Goal: Information Seeking & Learning: Learn about a topic

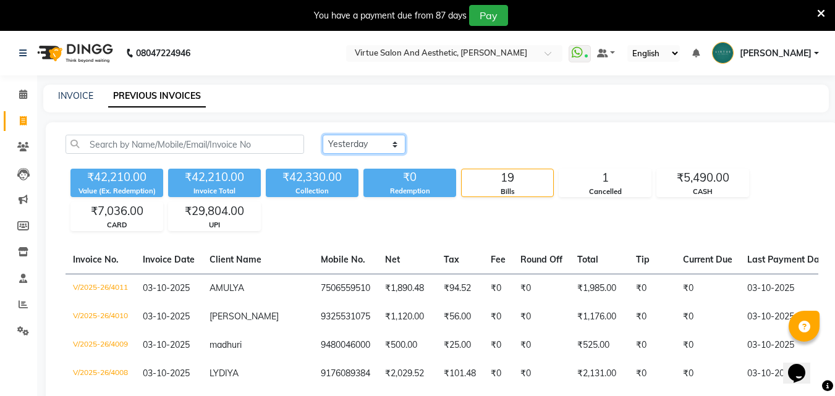
click at [371, 148] on select "Today Yesterday Custom Range" at bounding box center [364, 144] width 83 height 19
select select "range"
click at [323, 135] on select "Today Yesterday Custom Range" at bounding box center [364, 144] width 83 height 19
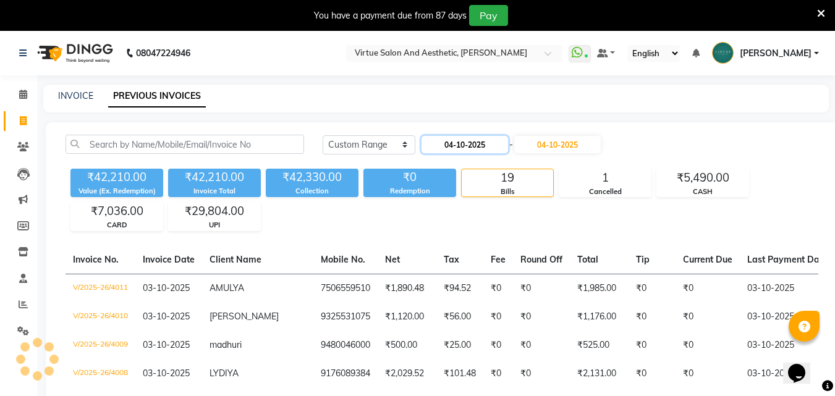
click at [466, 138] on input "04-10-2025" at bounding box center [464, 144] width 87 height 17
select select "10"
select select "2025"
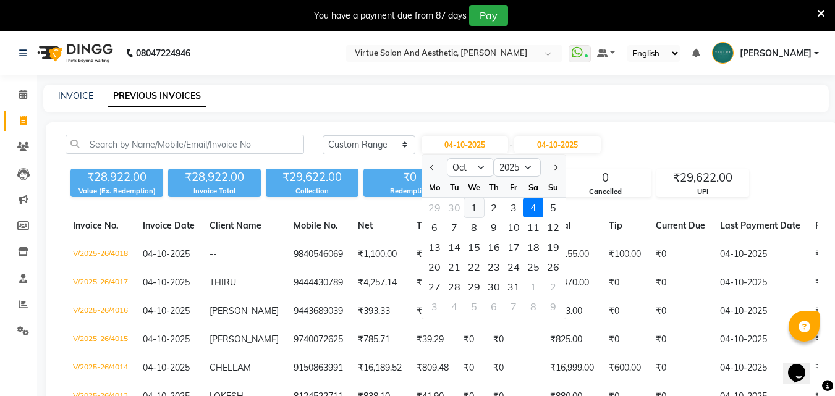
click at [473, 208] on div "1" at bounding box center [474, 208] width 20 height 20
type input "01-10-2025"
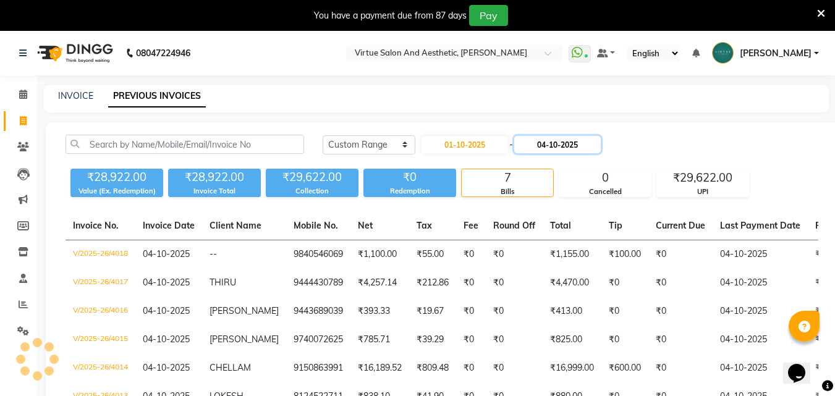
click at [553, 141] on input "04-10-2025" at bounding box center [557, 144] width 87 height 17
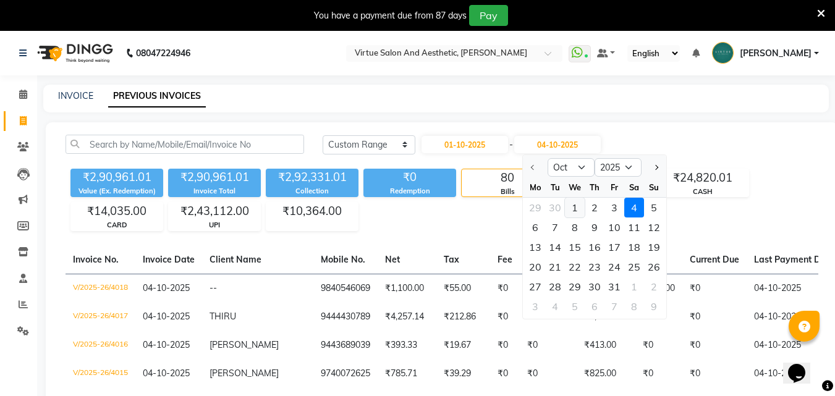
click at [573, 208] on div "1" at bounding box center [575, 208] width 20 height 20
type input "01-10-2025"
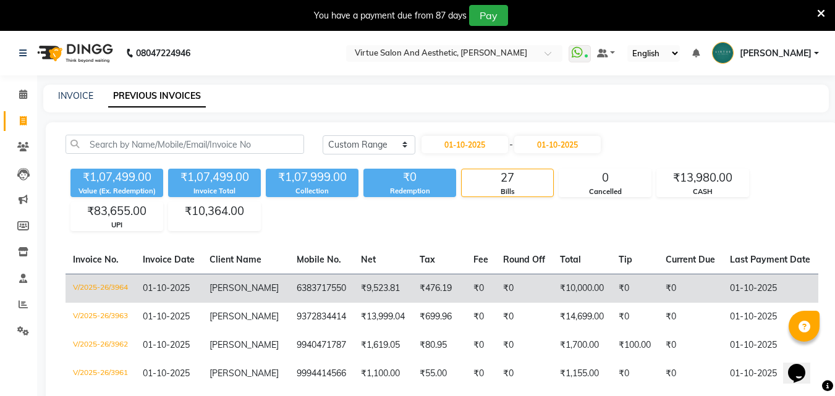
click at [417, 298] on td "₹476.19" at bounding box center [439, 288] width 54 height 29
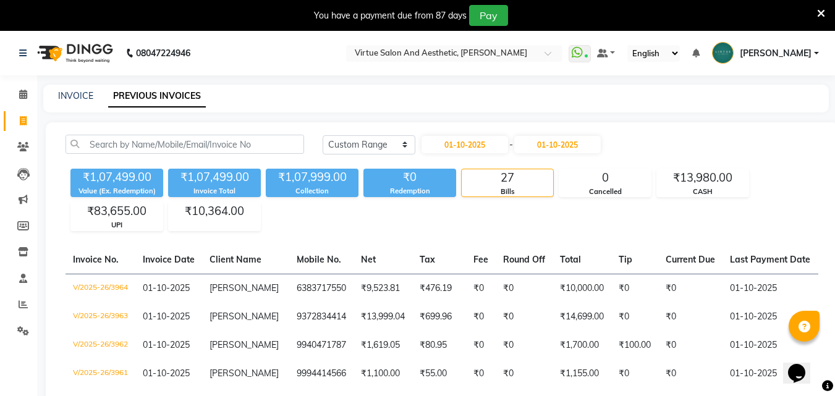
drag, startPoint x: 271, startPoint y: 331, endPoint x: 302, endPoint y: 248, distance: 88.6
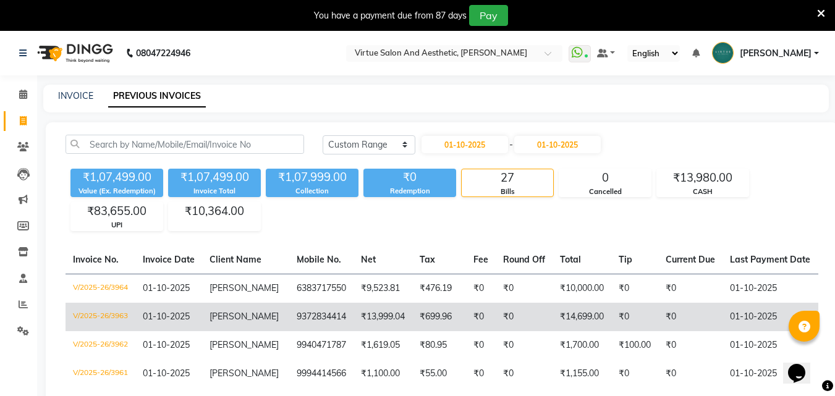
click at [277, 318] on td "RINKY" at bounding box center [245, 317] width 87 height 28
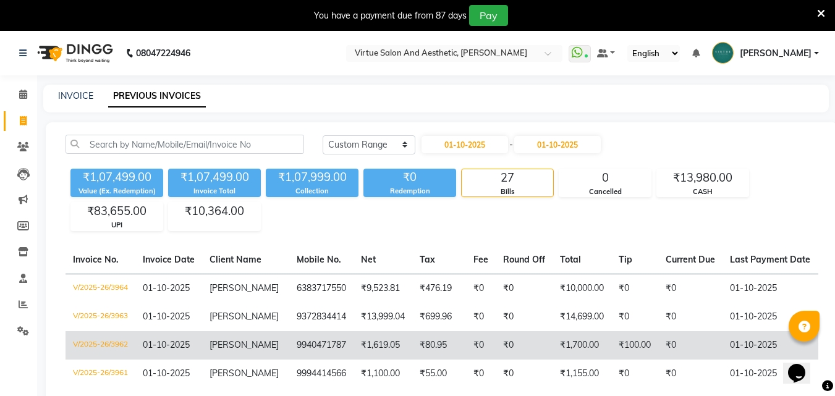
click at [246, 344] on span "INDHU MADHI" at bounding box center [243, 344] width 69 height 11
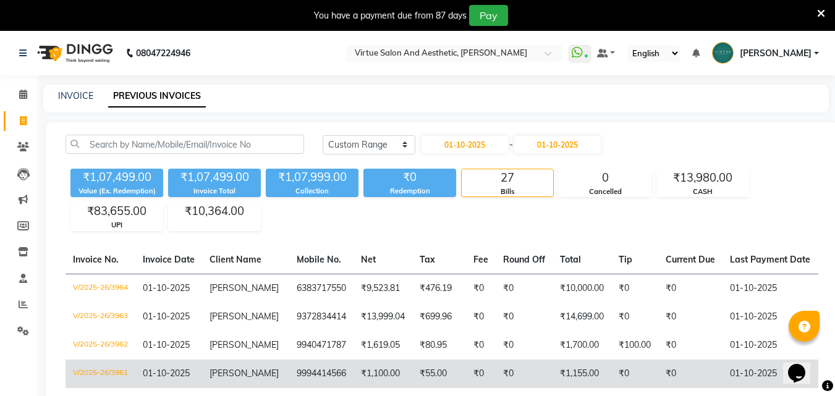
click at [276, 368] on td "JON" at bounding box center [245, 374] width 87 height 28
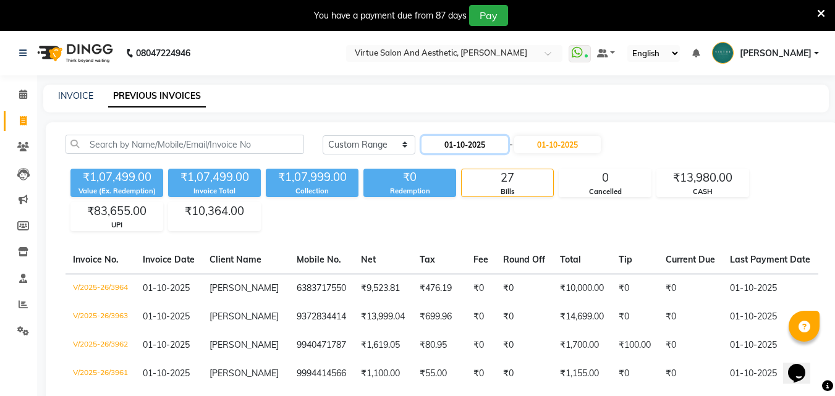
click at [472, 142] on input "01-10-2025" at bounding box center [464, 144] width 87 height 17
select select "10"
select select "2025"
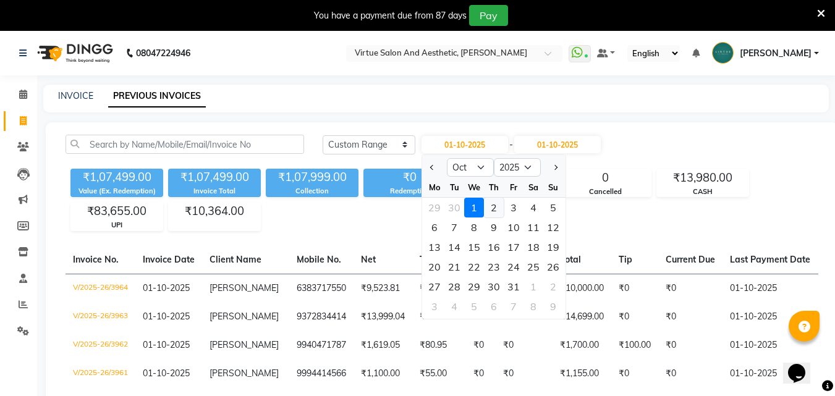
click at [491, 205] on div "2" at bounding box center [494, 208] width 20 height 20
type input "02-10-2025"
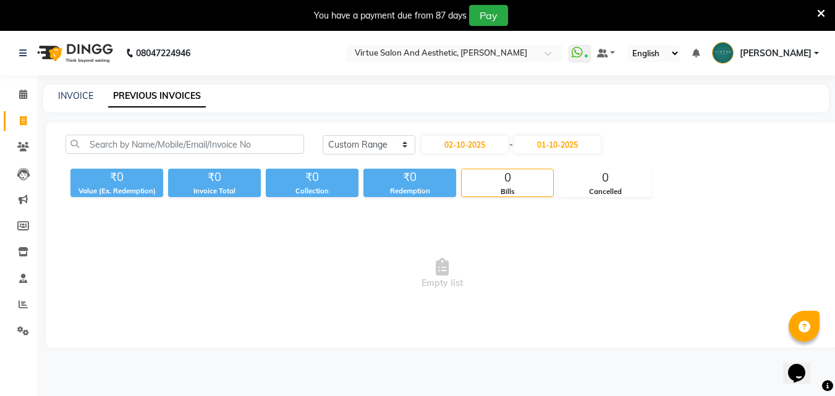
click at [578, 134] on div "Today Yesterday Custom Range 02-10-2025 - 01-10-2025 ₹0 Value (Ex. Redemption) …" at bounding box center [442, 235] width 792 height 226
click at [578, 150] on input "01-10-2025" at bounding box center [557, 144] width 87 height 17
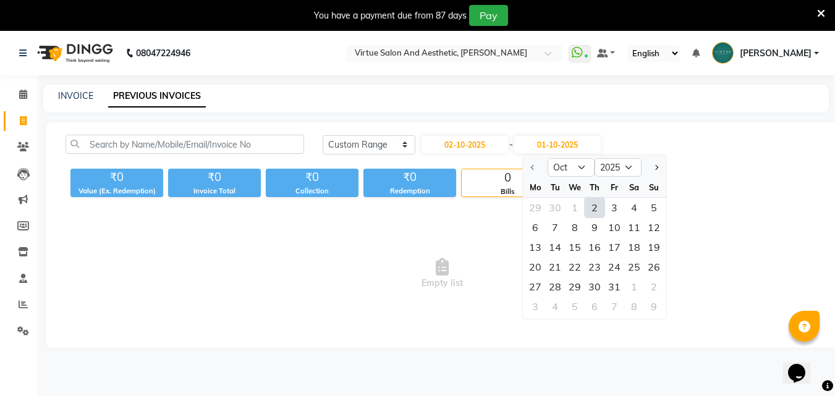
click at [601, 210] on div "2" at bounding box center [595, 208] width 20 height 20
type input "02-10-2025"
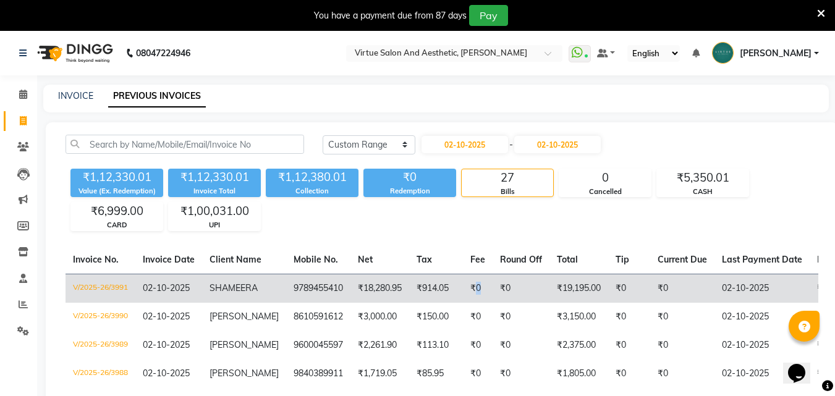
drag, startPoint x: 473, startPoint y: 293, endPoint x: 464, endPoint y: 293, distance: 8.7
click at [466, 294] on td "₹0" at bounding box center [478, 288] width 30 height 29
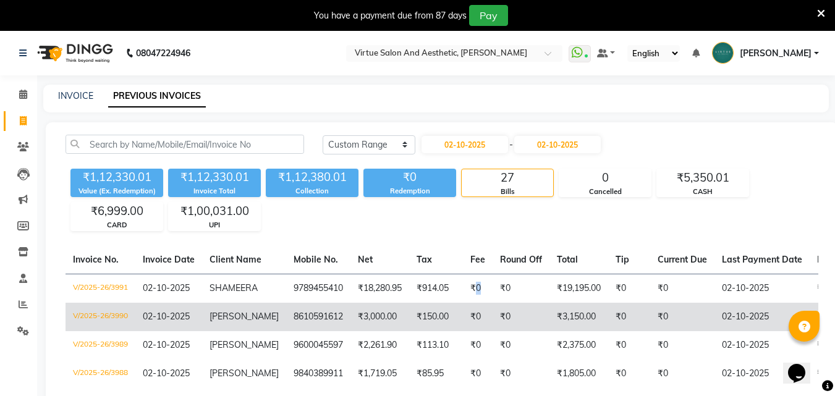
click at [366, 315] on td "₹3,000.00" at bounding box center [379, 317] width 59 height 28
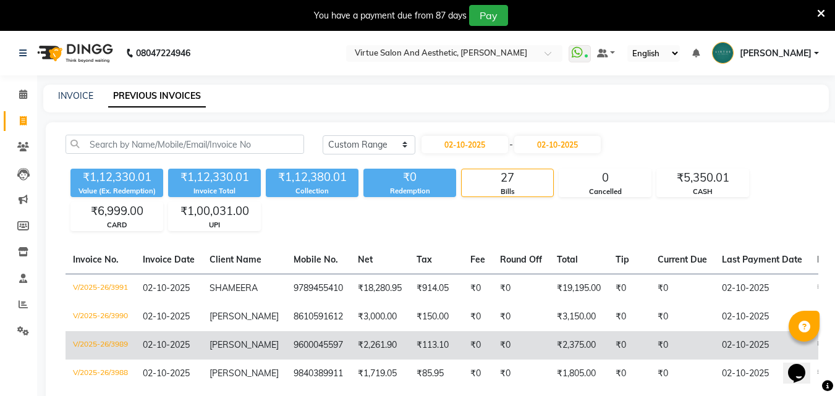
click at [254, 339] on td "SANDRA" at bounding box center [244, 345] width 84 height 28
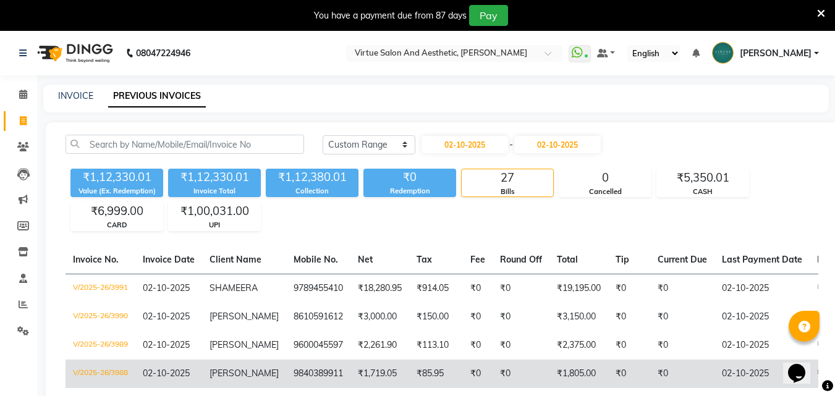
click at [302, 363] on td "9840389911" at bounding box center [318, 374] width 64 height 28
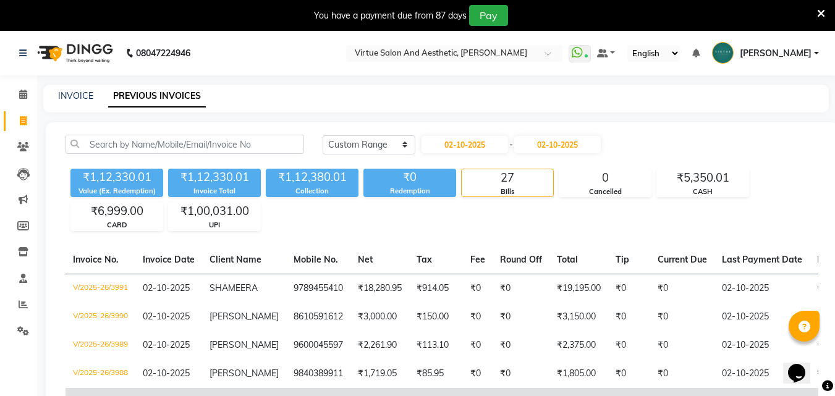
scroll to position [62, 0]
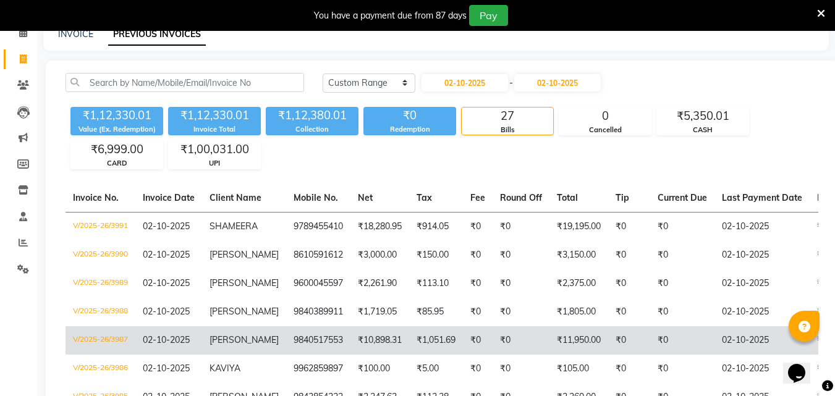
click at [266, 330] on td "SUJATHA" at bounding box center [244, 340] width 84 height 28
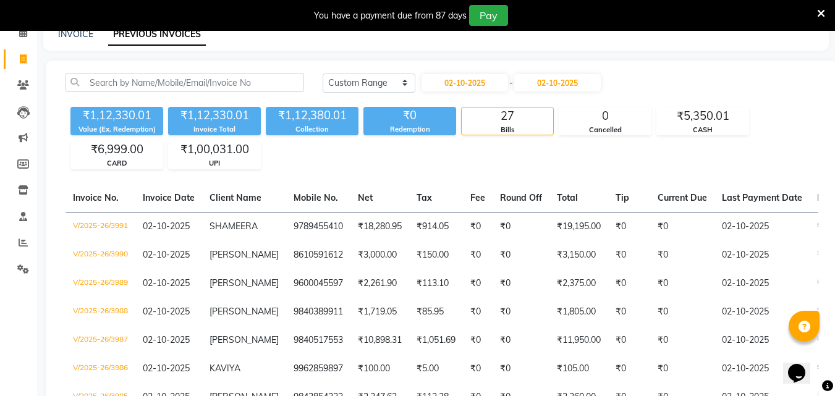
scroll to position [185, 0]
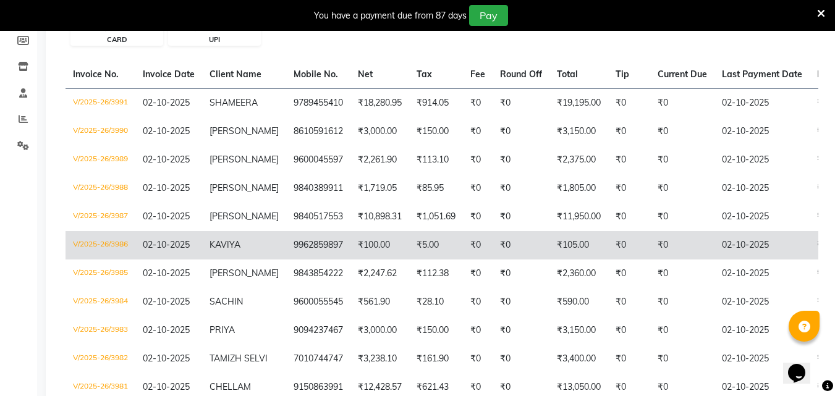
click at [326, 248] on td "9962859897" at bounding box center [318, 245] width 64 height 28
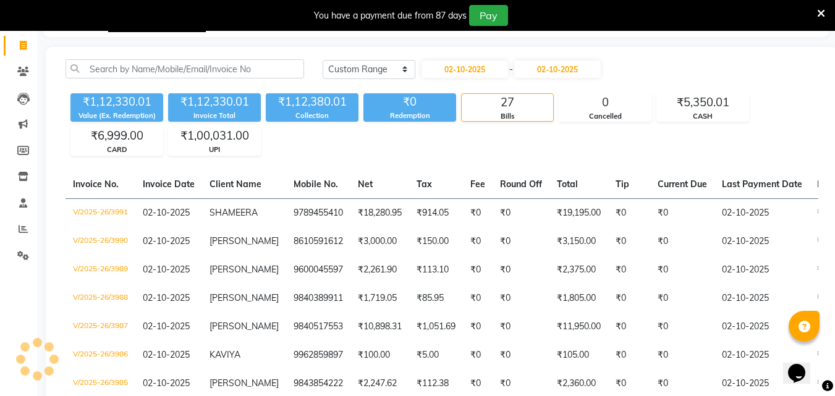
scroll to position [0, 0]
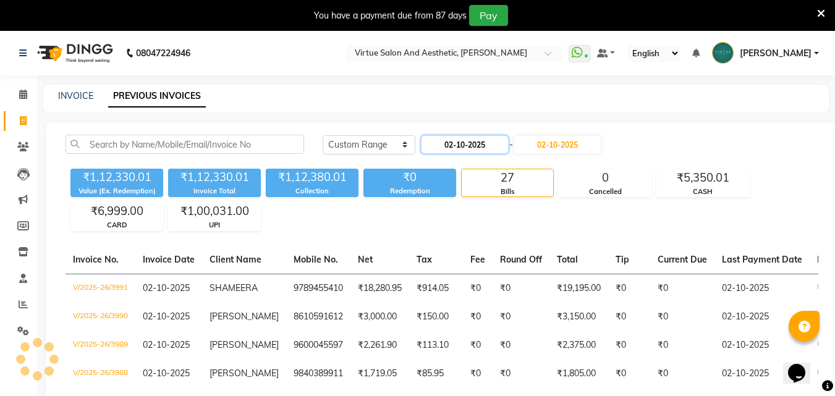
click at [488, 150] on input "02-10-2025" at bounding box center [464, 144] width 87 height 17
select select "10"
select select "2025"
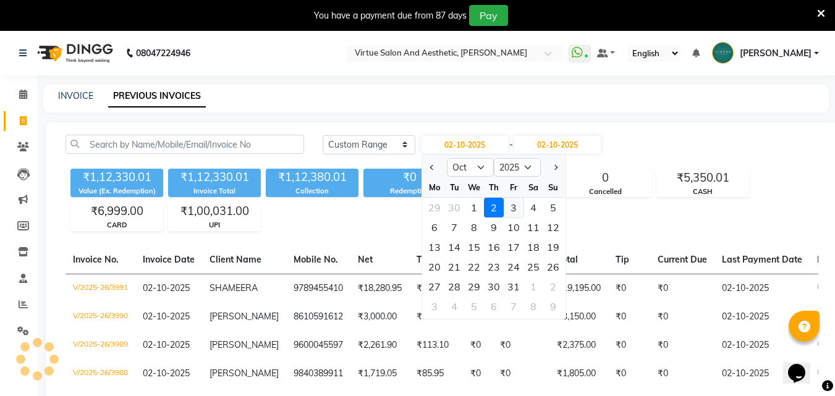
click at [510, 209] on div "3" at bounding box center [514, 208] width 20 height 20
type input "03-10-2025"
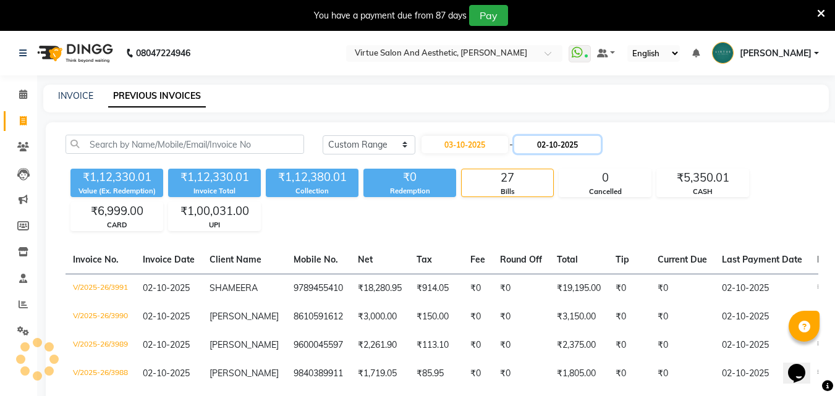
click at [575, 138] on input "02-10-2025" at bounding box center [557, 144] width 87 height 17
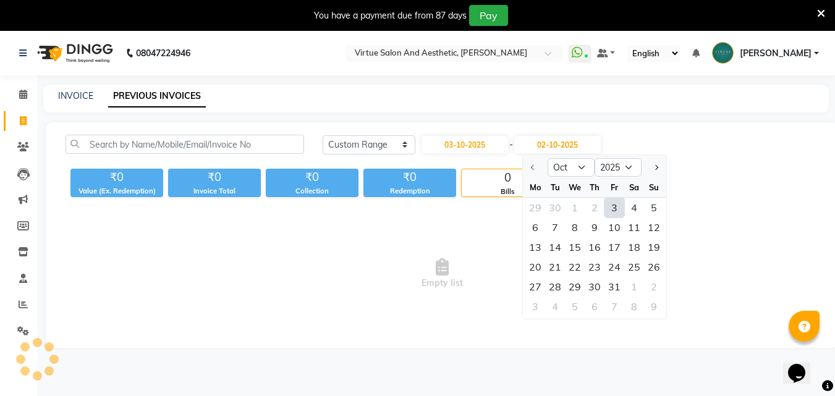
click at [614, 211] on div "3" at bounding box center [614, 208] width 20 height 20
type input "03-10-2025"
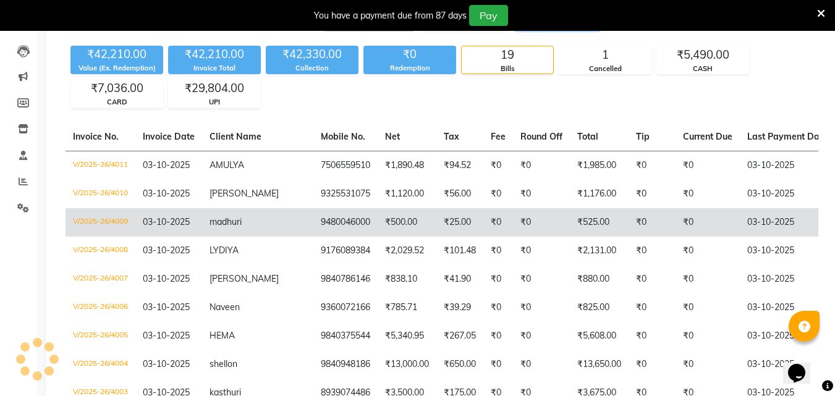
scroll to position [124, 0]
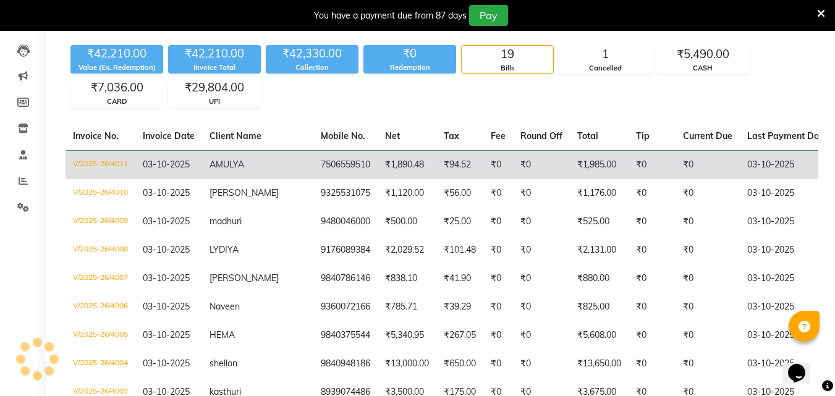
click at [378, 156] on td "₹1,890.48" at bounding box center [407, 164] width 59 height 29
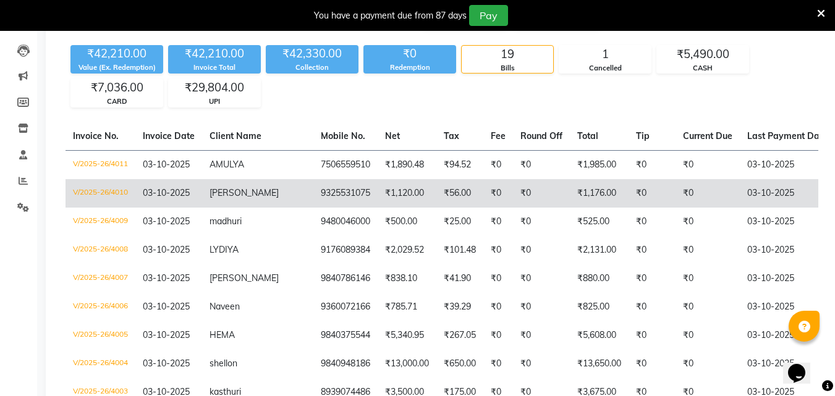
click at [252, 197] on td "sowjanya" at bounding box center [257, 193] width 111 height 28
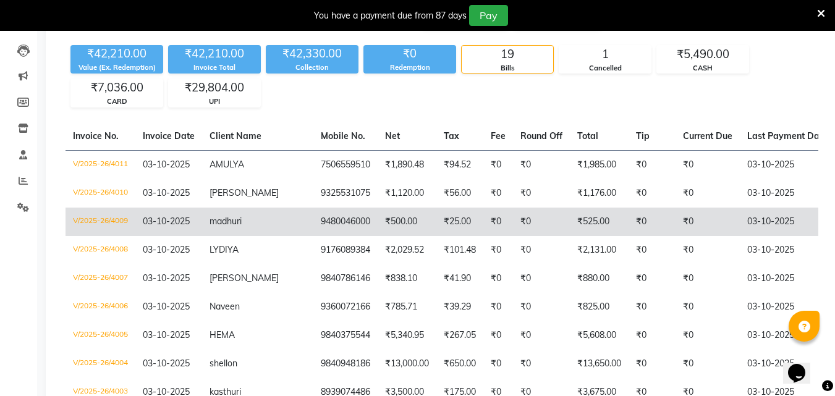
click at [226, 217] on span "madhuri" at bounding box center [225, 221] width 32 height 11
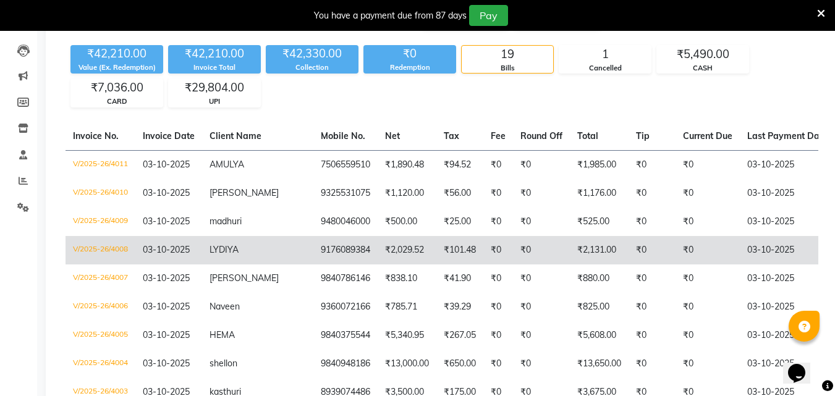
click at [208, 248] on td "LYDIYA" at bounding box center [257, 250] width 111 height 28
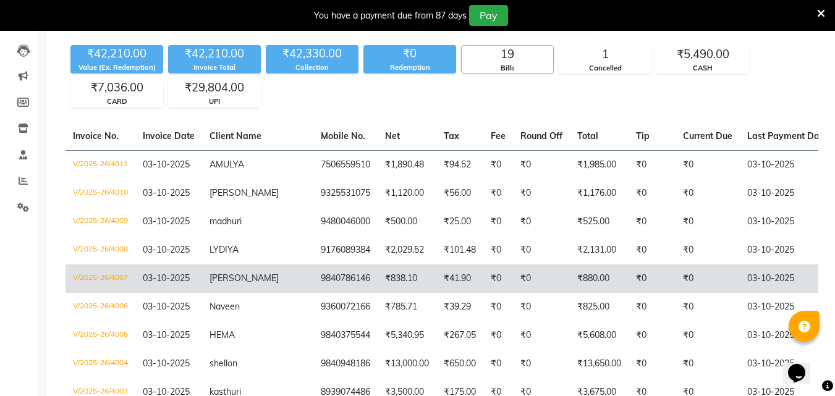
click at [187, 287] on td "03-10-2025" at bounding box center [168, 278] width 67 height 28
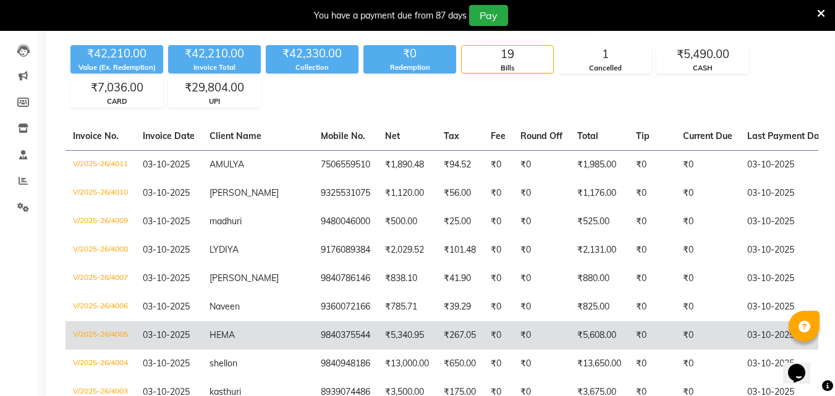
click at [245, 321] on td "HEMA" at bounding box center [257, 335] width 111 height 28
click at [244, 333] on td "HEMA" at bounding box center [257, 335] width 111 height 28
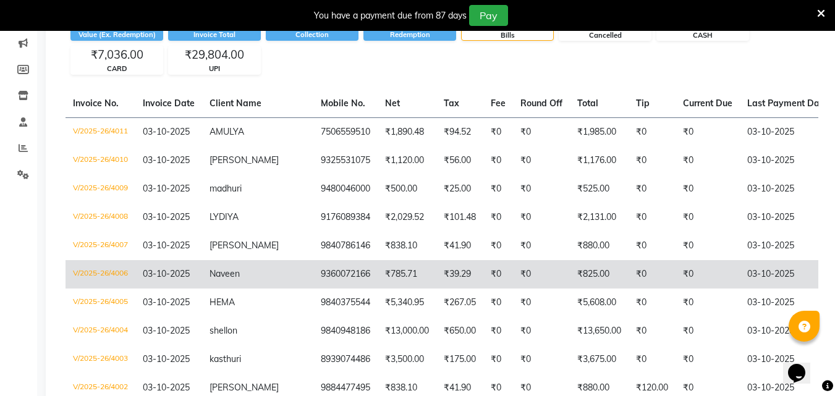
scroll to position [185, 0]
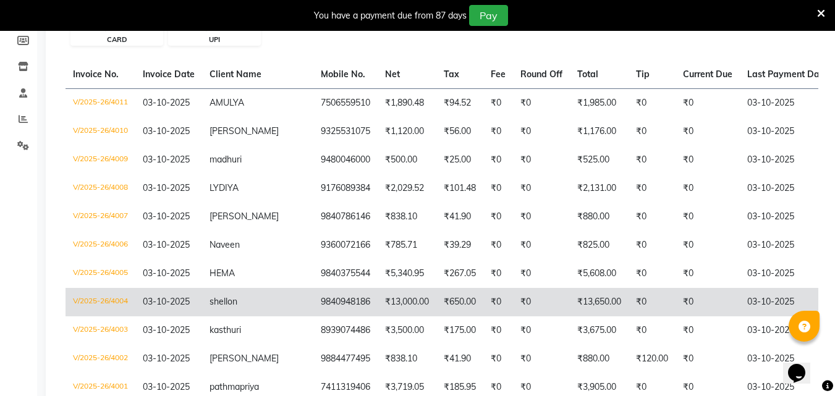
click at [250, 306] on td "shellon" at bounding box center [257, 302] width 111 height 28
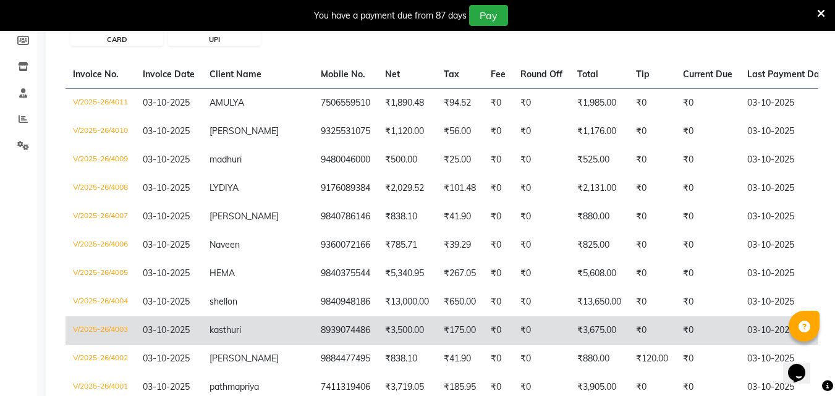
drag, startPoint x: 245, startPoint y: 327, endPoint x: 222, endPoint y: 318, distance: 25.0
click at [240, 329] on td "kasthuri" at bounding box center [257, 330] width 111 height 28
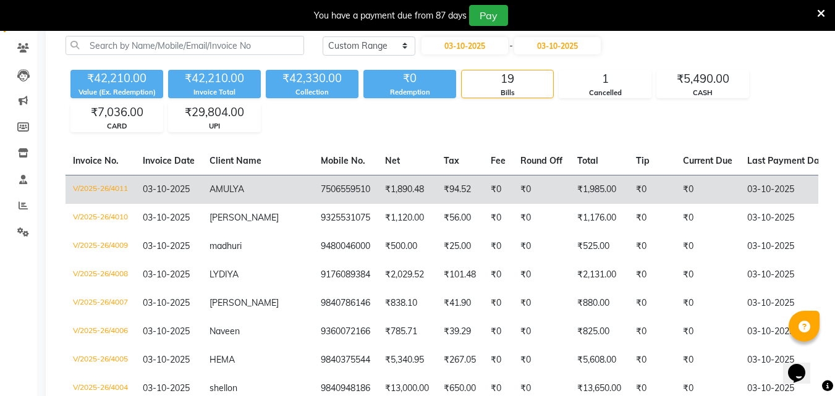
scroll to position [0, 0]
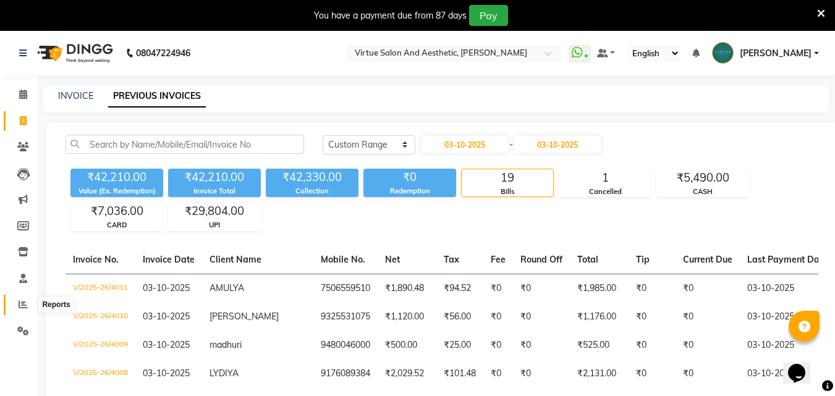
click at [26, 302] on icon at bounding box center [23, 304] width 9 height 9
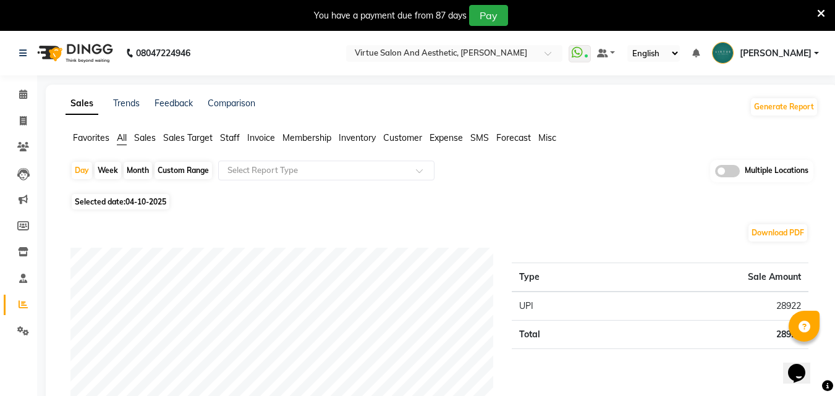
click at [188, 166] on div "Custom Range" at bounding box center [182, 170] width 57 height 17
select select "10"
select select "2025"
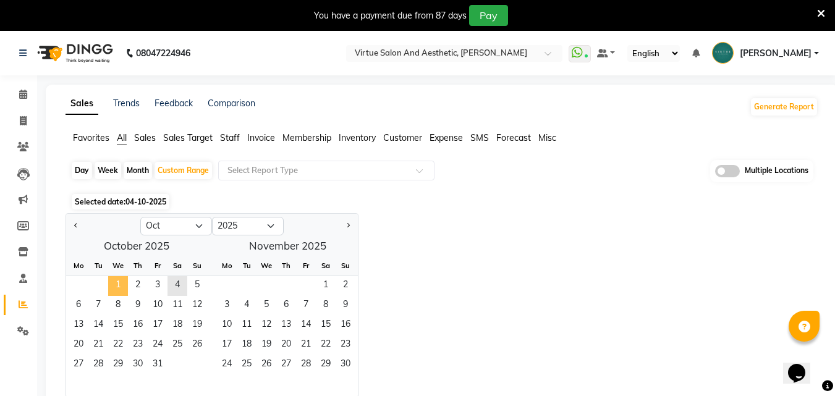
click at [116, 285] on span "1" at bounding box center [118, 286] width 20 height 20
click at [154, 290] on span "3" at bounding box center [158, 286] width 20 height 20
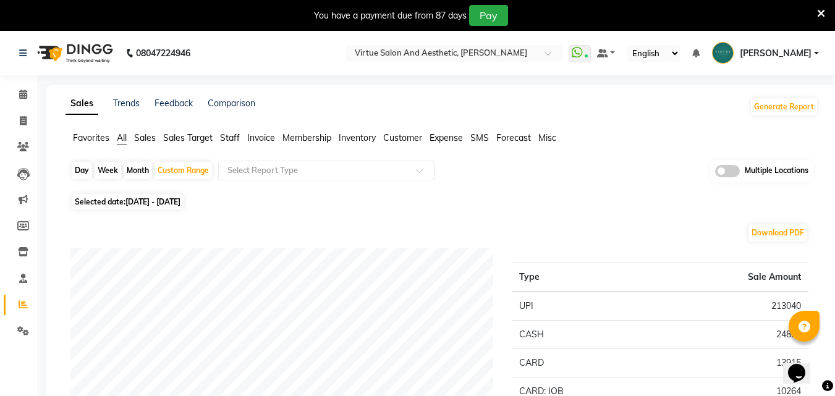
click at [251, 138] on span "Invoice" at bounding box center [261, 137] width 28 height 11
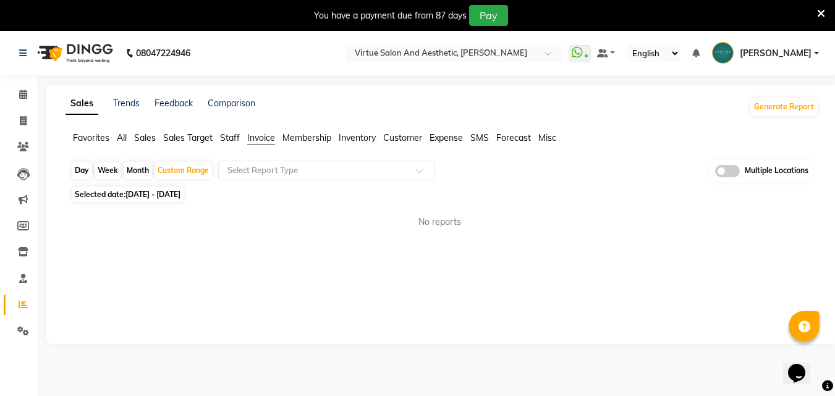
drag, startPoint x: 141, startPoint y: 139, endPoint x: 164, endPoint y: 155, distance: 27.4
click at [140, 139] on span "Sales" at bounding box center [145, 137] width 22 height 11
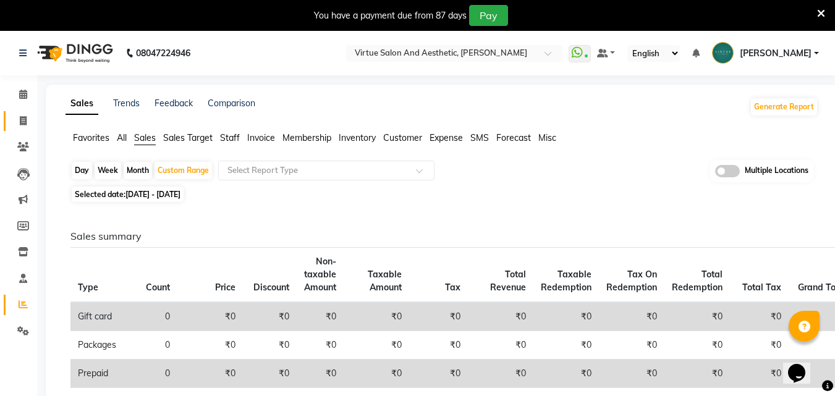
click at [19, 129] on link "Invoice" at bounding box center [19, 121] width 30 height 20
select select "service"
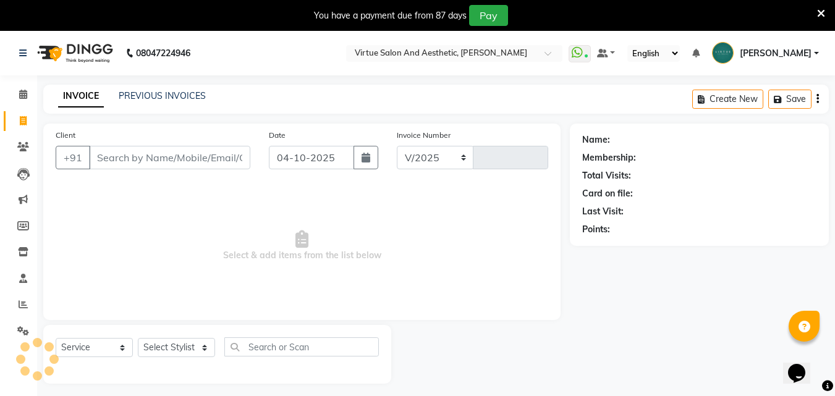
scroll to position [31, 0]
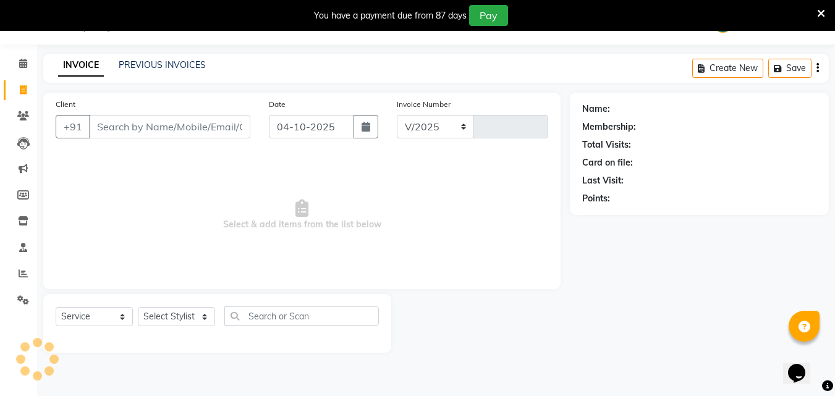
select select "4466"
type input "4019"
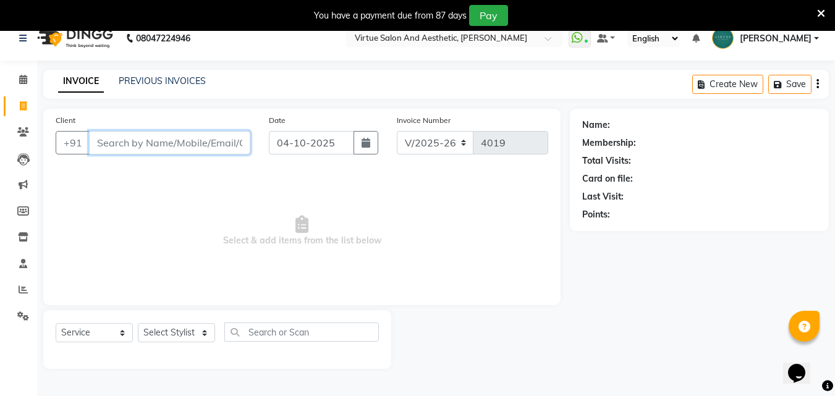
scroll to position [0, 0]
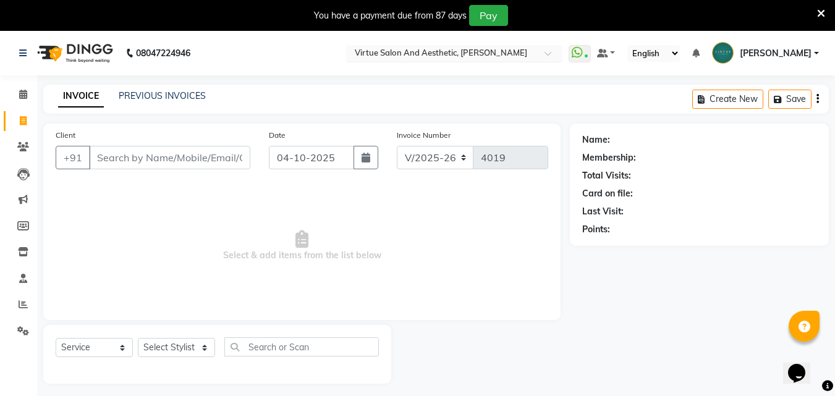
click at [527, 59] on input "text" at bounding box center [441, 54] width 179 height 12
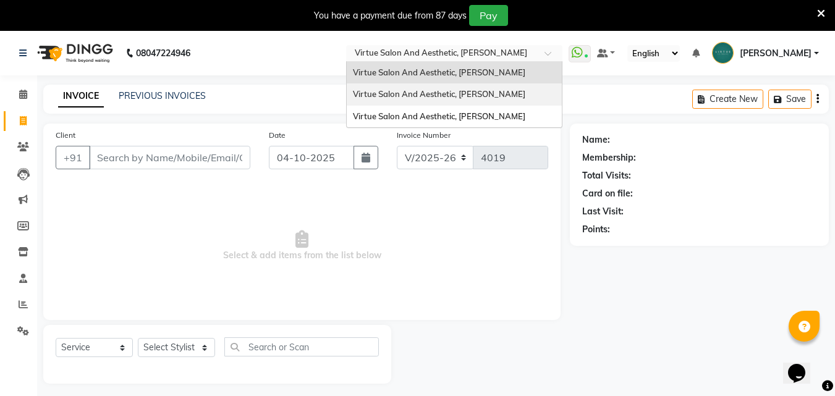
click at [534, 100] on div "Virtue Salon And Aesthetic, [PERSON_NAME]" at bounding box center [454, 94] width 215 height 22
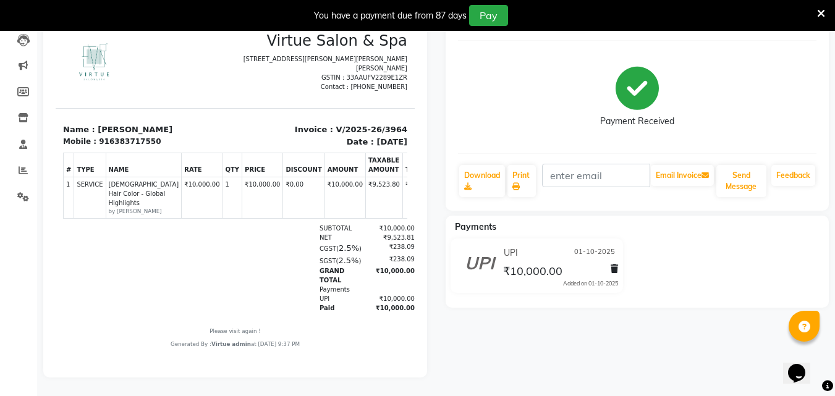
drag, startPoint x: 401, startPoint y: 329, endPoint x: 466, endPoint y: 274, distance: 85.9
drag, startPoint x: 400, startPoint y: 251, endPoint x: 462, endPoint y: 274, distance: 65.3
drag, startPoint x: 403, startPoint y: 272, endPoint x: 462, endPoint y: 301, distance: 65.2
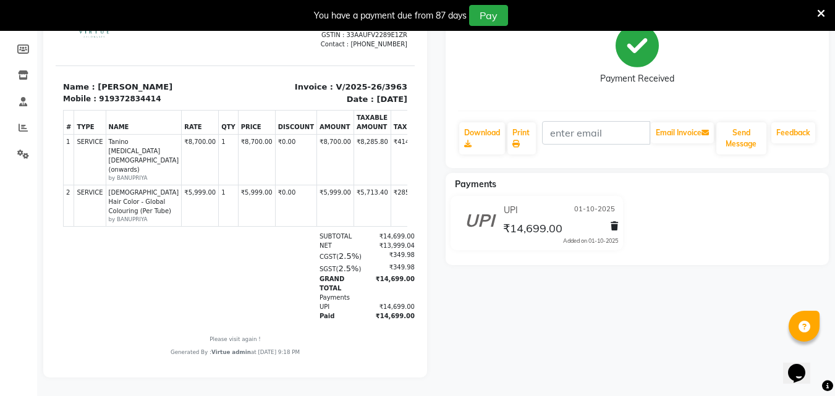
scroll to position [10, 0]
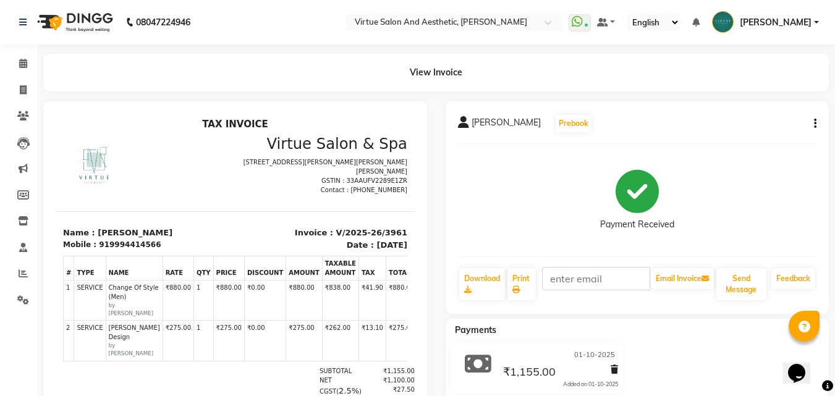
scroll to position [10, 0]
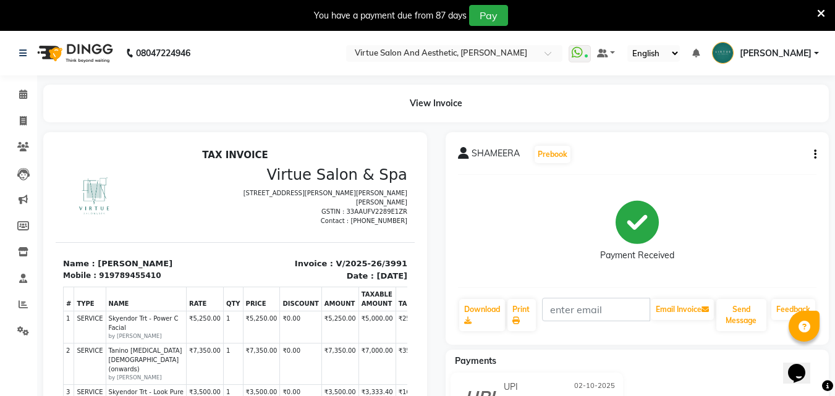
scroll to position [10, 0]
drag, startPoint x: 402, startPoint y: 268, endPoint x: 476, endPoint y: 415, distance: 164.4
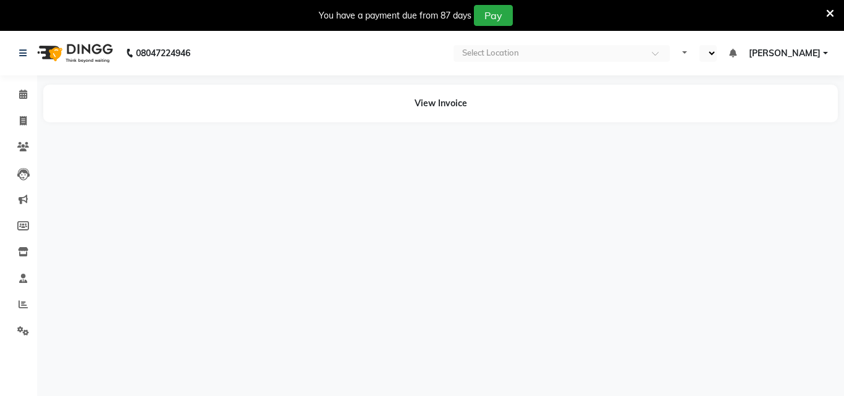
select select "en"
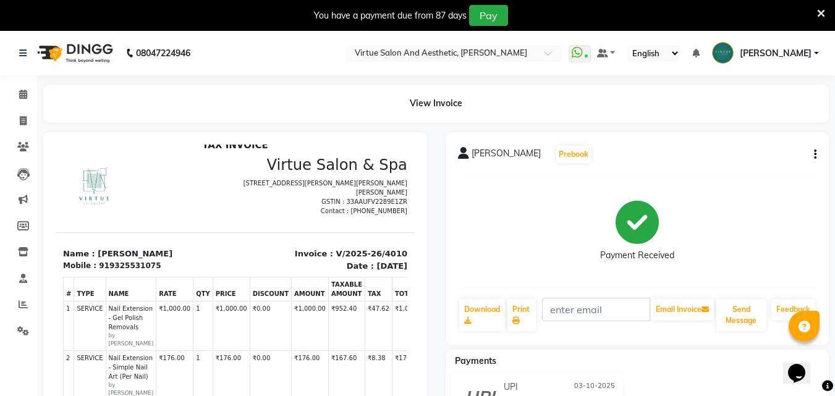
scroll to position [184, 0]
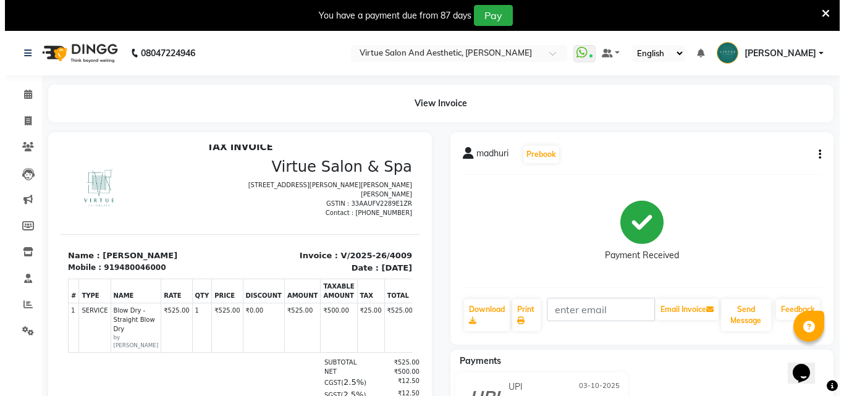
scroll to position [10, 0]
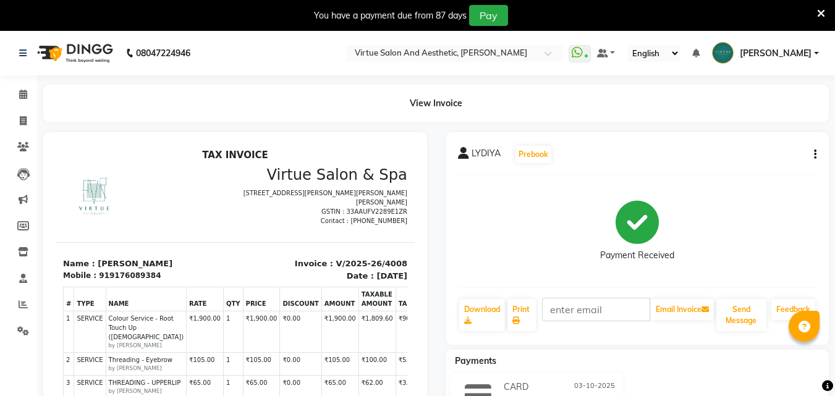
scroll to position [10, 0]
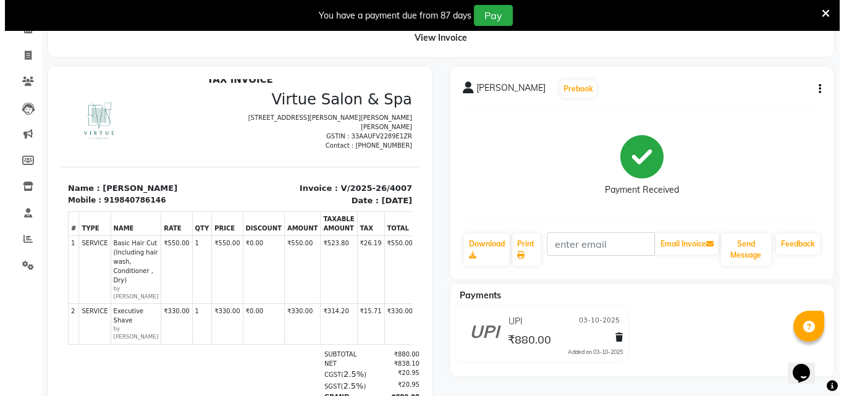
scroll to position [158, 0]
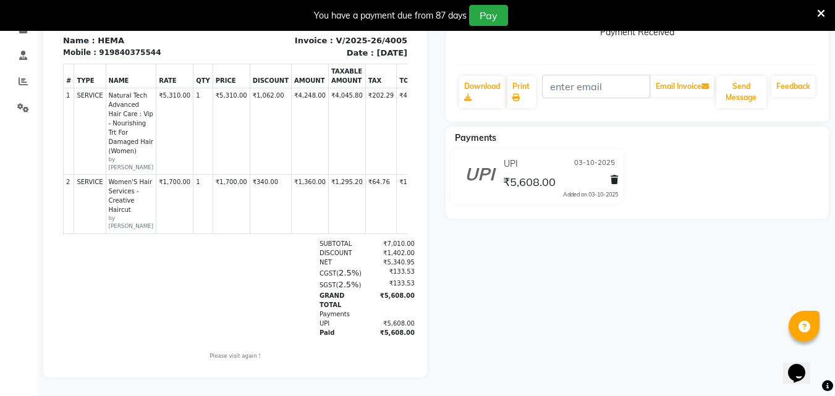
scroll to position [232, 0]
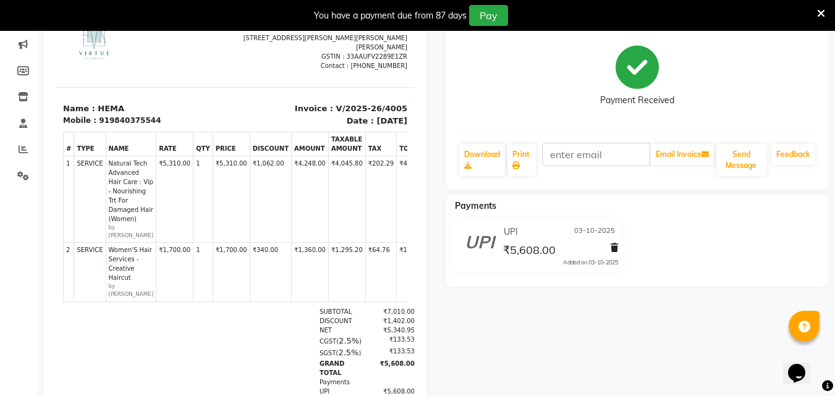
scroll to position [232, 0]
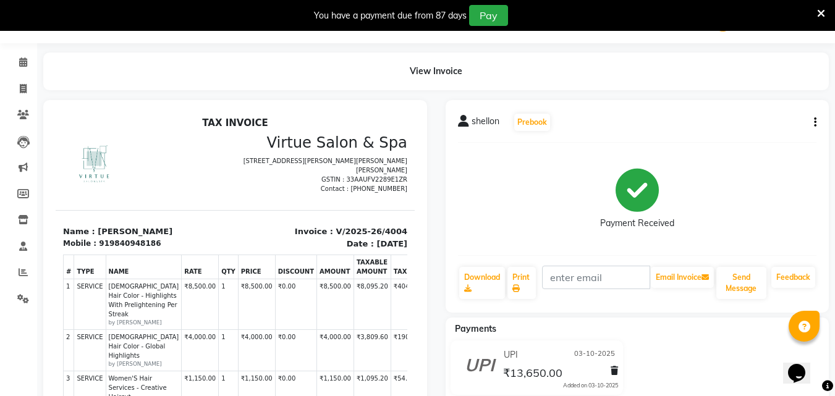
scroll to position [246, 0]
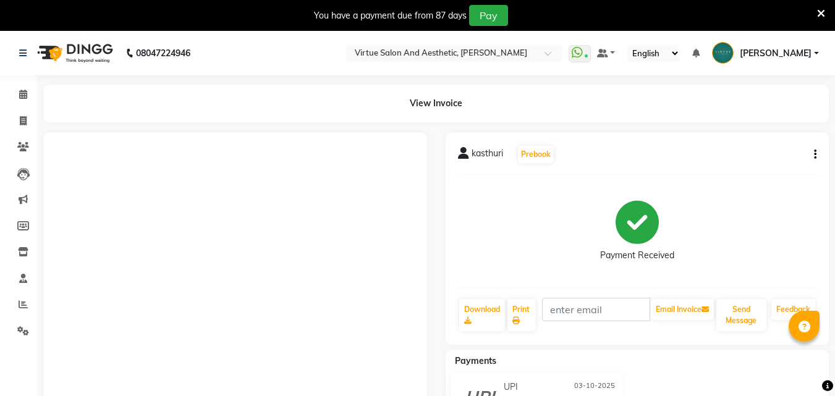
click at [819, 16] on icon at bounding box center [821, 13] width 8 height 11
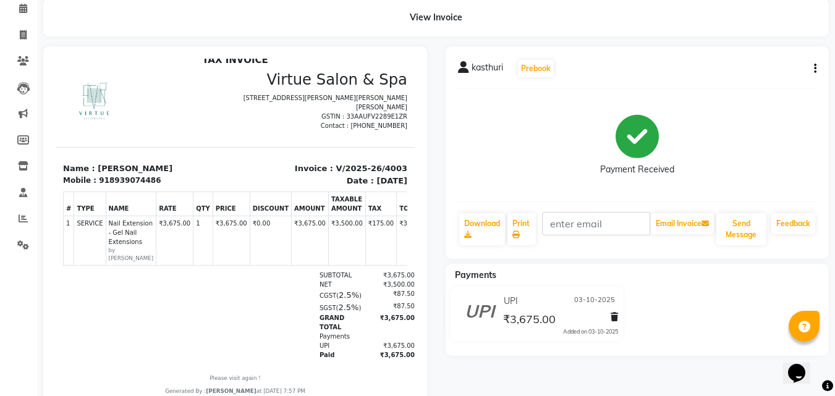
scroll to position [104, 0]
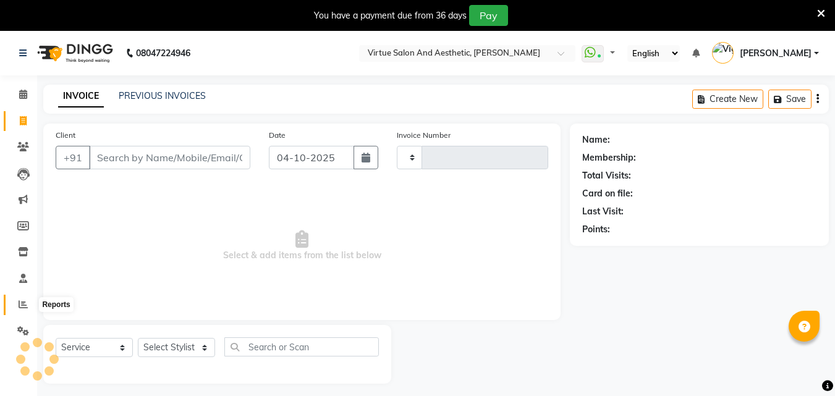
click at [23, 304] on icon at bounding box center [23, 304] width 9 height 9
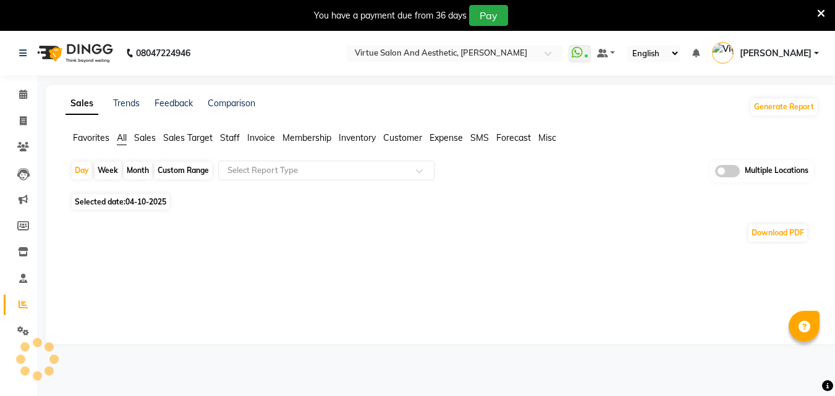
click at [171, 169] on div "Custom Range" at bounding box center [182, 170] width 57 height 17
select select "10"
select select "2025"
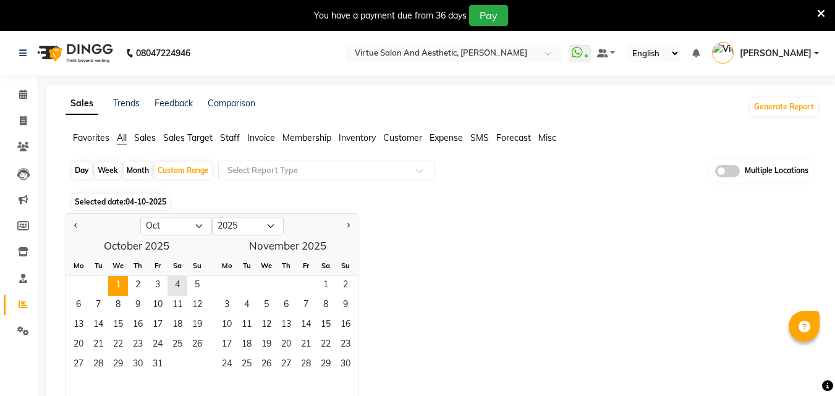
click at [113, 290] on span "1" at bounding box center [118, 286] width 20 height 20
click at [159, 284] on span "3" at bounding box center [158, 286] width 20 height 20
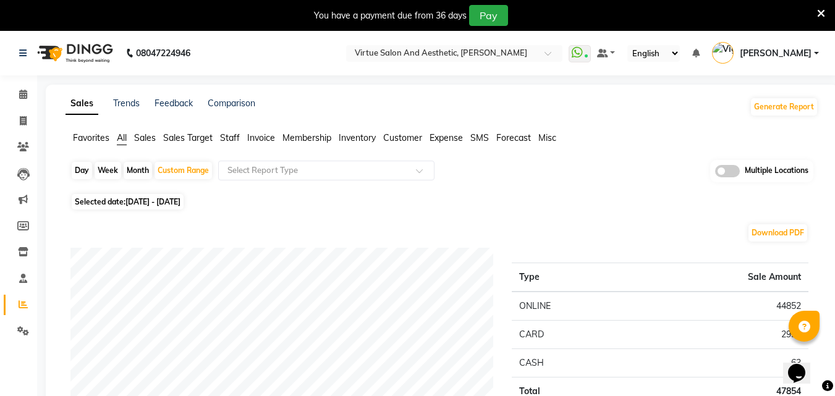
click at [148, 140] on span "Sales" at bounding box center [145, 137] width 22 height 11
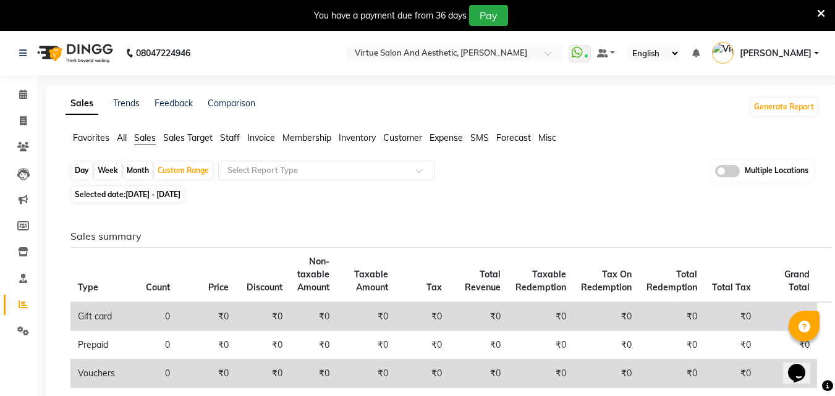
click at [221, 143] on li "Staff" at bounding box center [230, 138] width 20 height 13
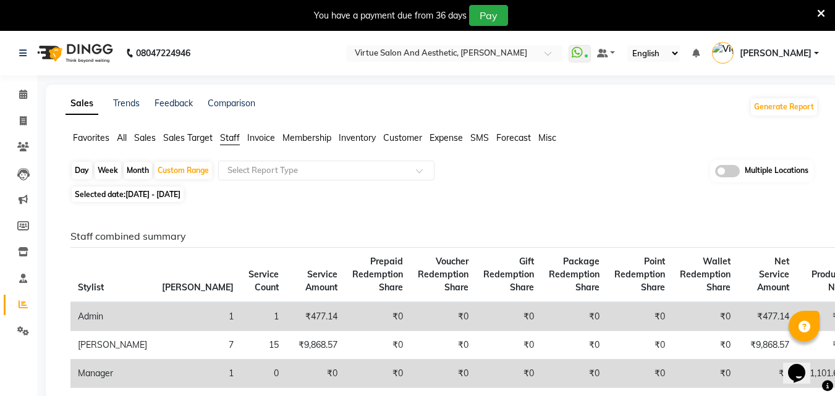
click at [267, 141] on span "Invoice" at bounding box center [261, 137] width 28 height 11
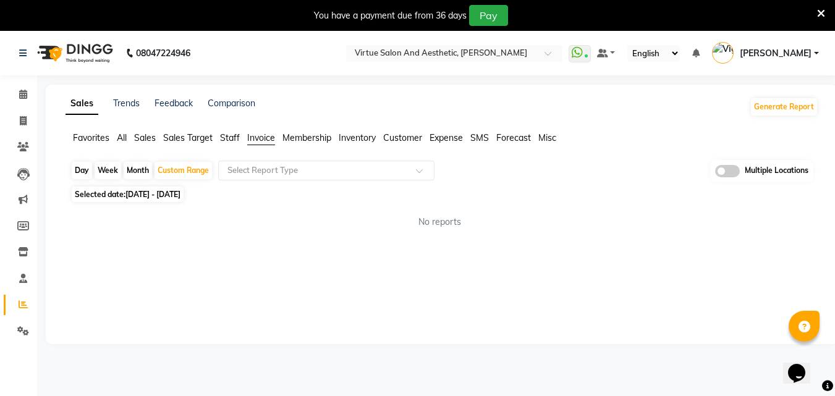
click at [154, 139] on span "Sales" at bounding box center [145, 137] width 22 height 11
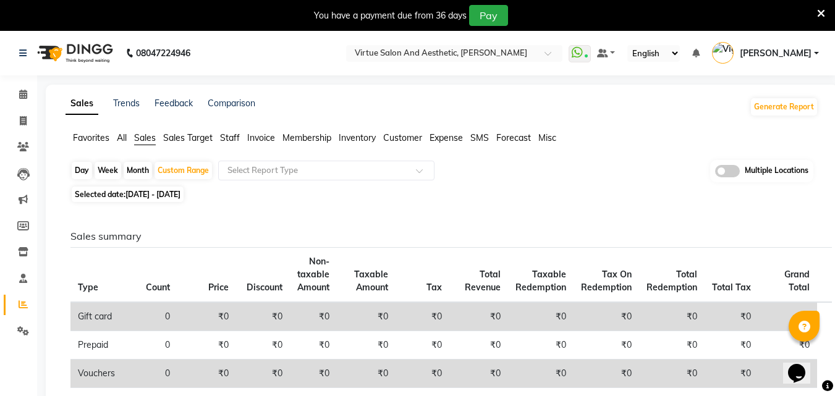
click at [236, 139] on span "Staff" at bounding box center [230, 137] width 20 height 11
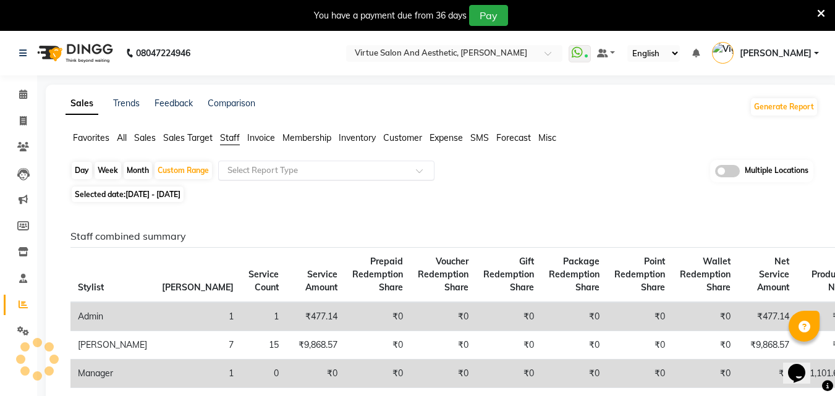
click at [247, 164] on input "text" at bounding box center [314, 170] width 178 height 12
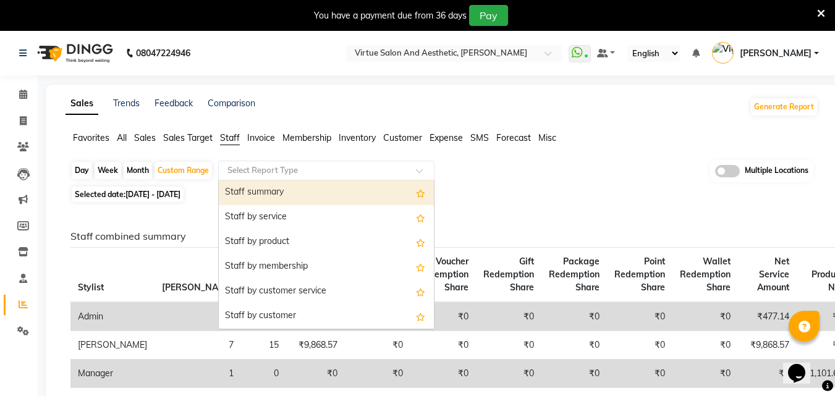
drag, startPoint x: 282, startPoint y: 223, endPoint x: 329, endPoint y: 155, distance: 82.3
click at [390, 136] on span "Customer" at bounding box center [402, 137] width 39 height 11
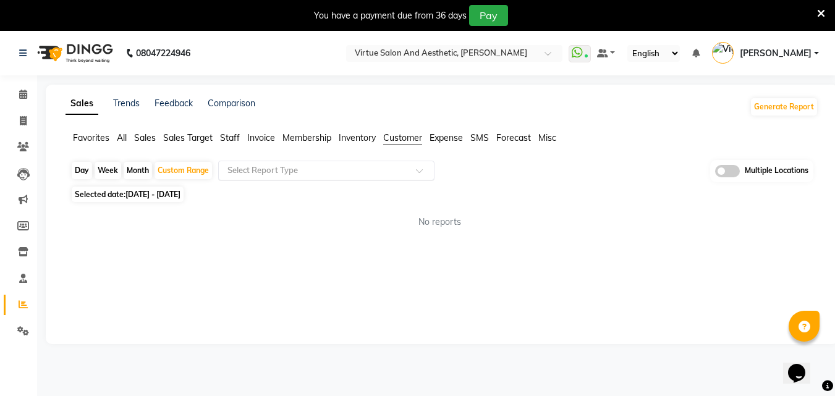
click at [366, 166] on input "text" at bounding box center [314, 170] width 178 height 12
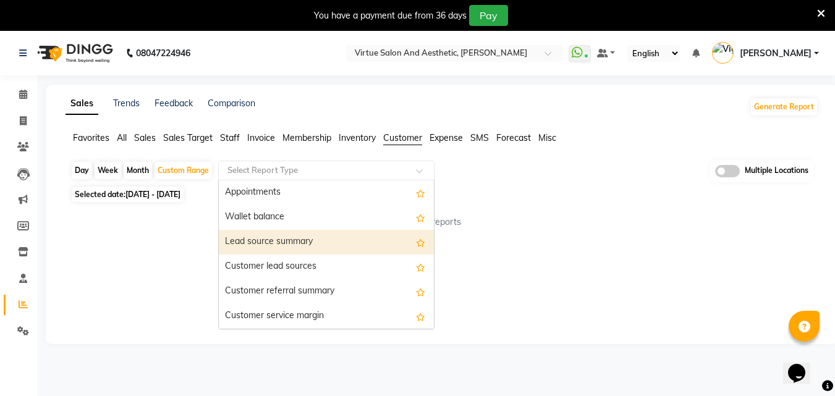
click at [341, 237] on div "Lead source summary" at bounding box center [326, 242] width 215 height 25
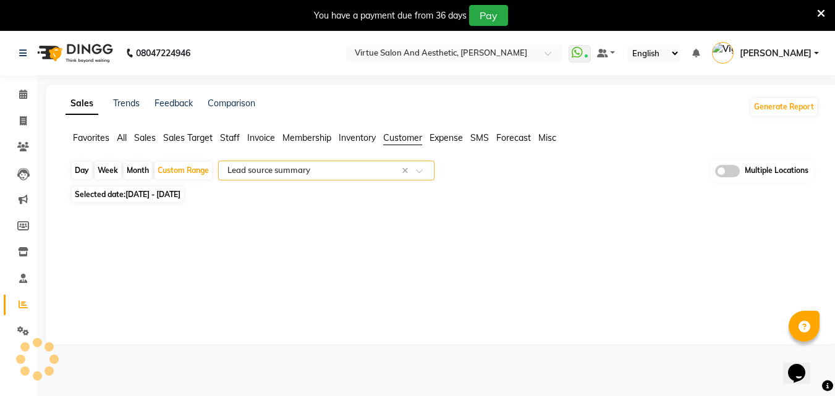
select select "full_report"
select select "csv"
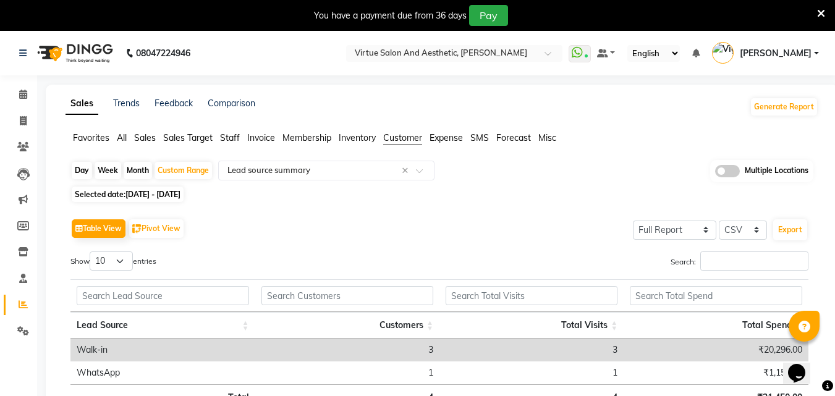
click at [260, 136] on span "Invoice" at bounding box center [261, 137] width 28 height 11
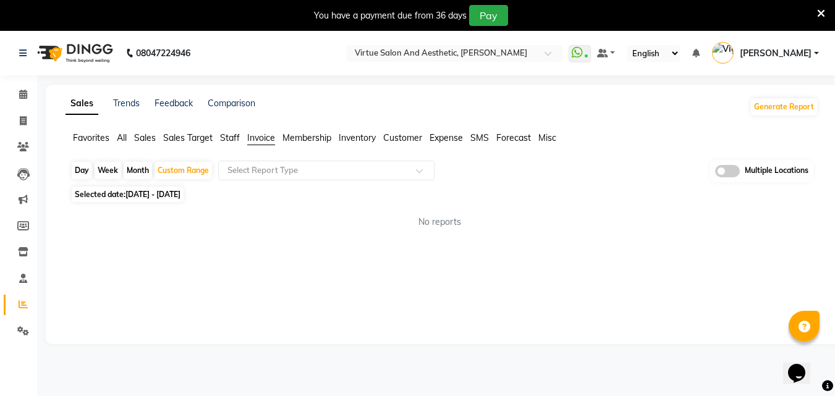
click at [219, 136] on ul "Favorites All Sales Sales Target Staff Invoice Membership Inventory Customer Ex…" at bounding box center [441, 139] width 753 height 14
click at [145, 140] on span "Sales" at bounding box center [145, 137] width 22 height 11
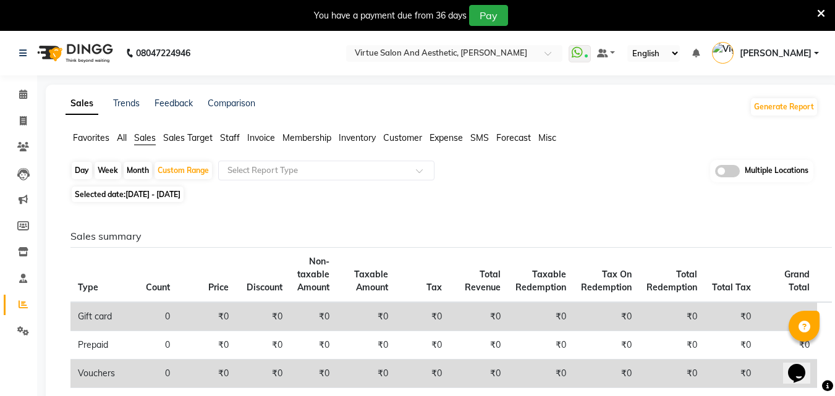
click at [230, 133] on span "Staff" at bounding box center [230, 137] width 20 height 11
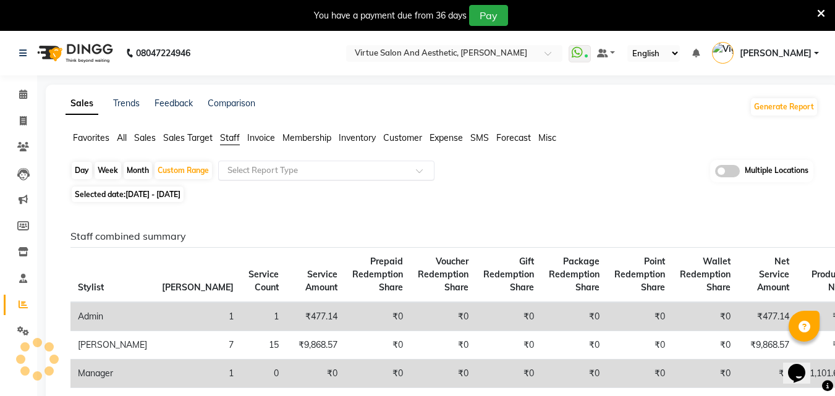
click at [250, 178] on div "Select Report Type" at bounding box center [326, 171] width 216 height 20
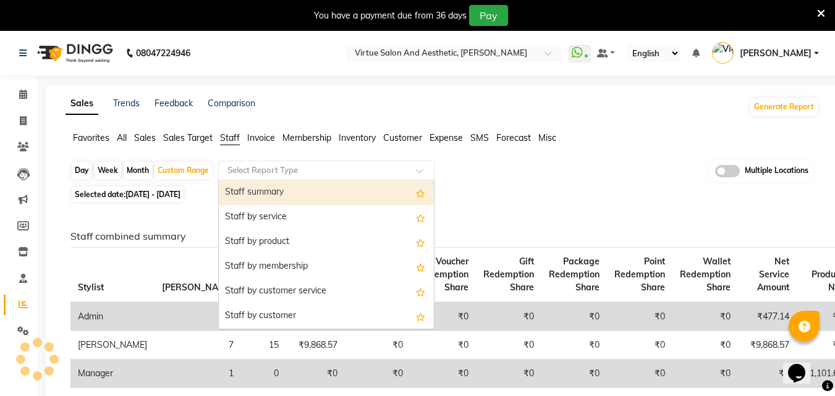
click at [264, 197] on div "Staff summary" at bounding box center [326, 192] width 215 height 25
select select "full_report"
select select "csv"
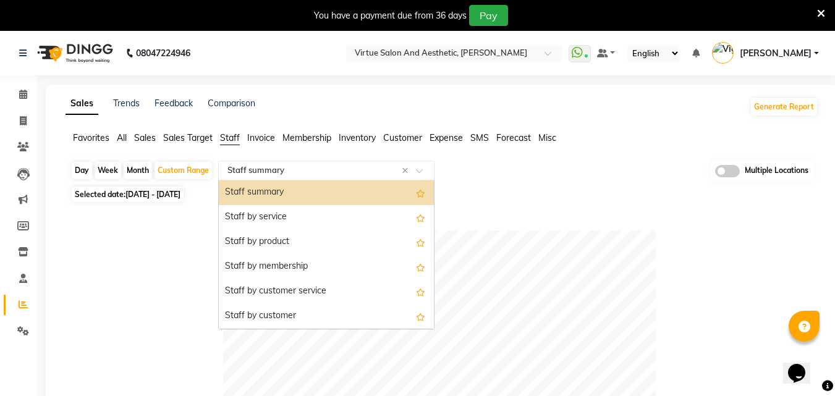
click at [282, 166] on input "text" at bounding box center [314, 170] width 178 height 12
click at [287, 189] on div "Staff summary" at bounding box center [326, 192] width 215 height 25
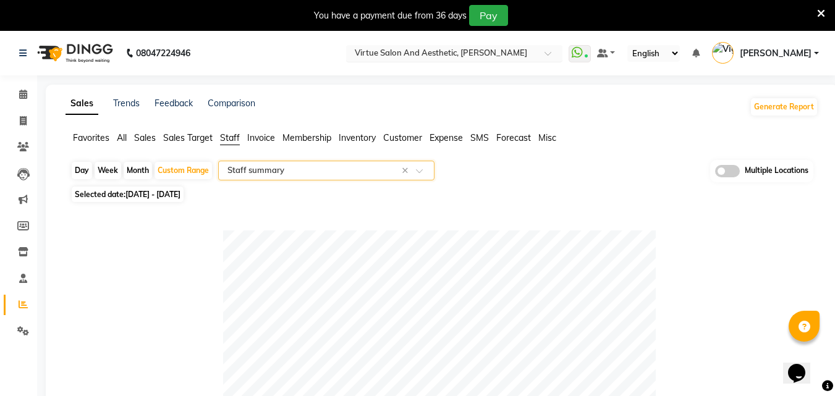
click at [520, 51] on input "text" at bounding box center [441, 54] width 179 height 12
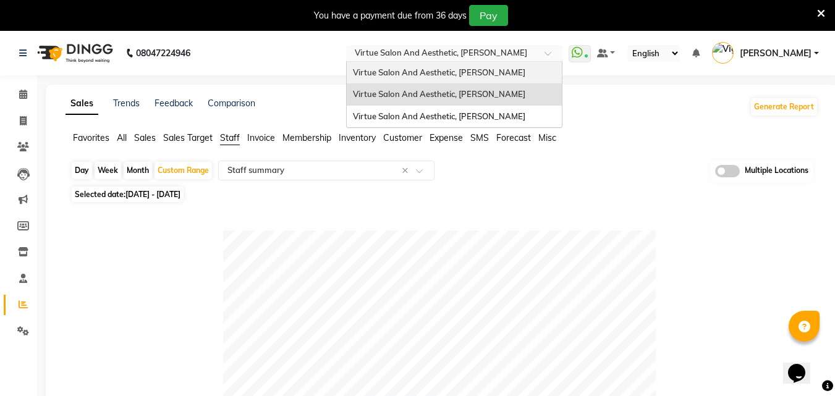
click at [539, 78] on div "Virtue Salon And Aesthetic, [PERSON_NAME]" at bounding box center [454, 73] width 215 height 22
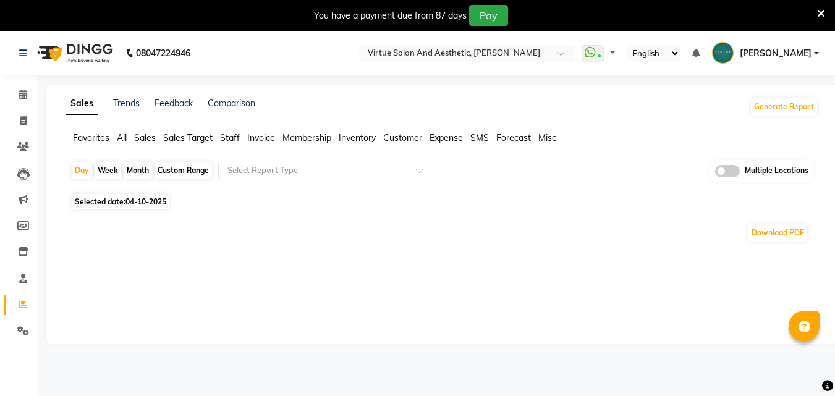
click at [814, 13] on div "You have a payment due from 87 days Pay" at bounding box center [411, 15] width 812 height 21
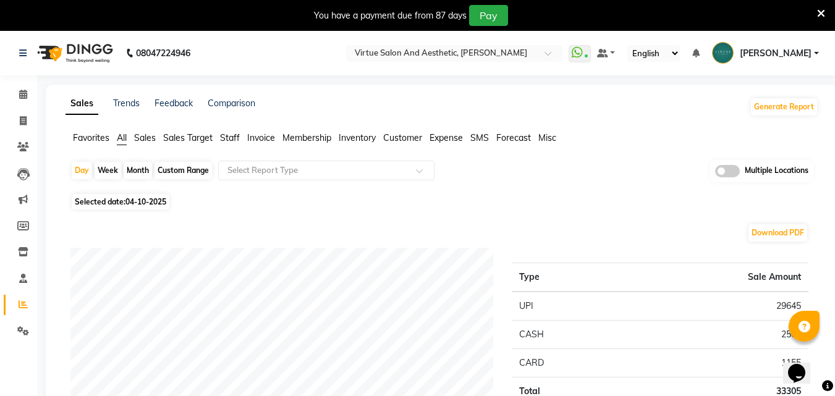
click at [824, 13] on icon at bounding box center [821, 13] width 8 height 11
